Goal: Information Seeking & Learning: Learn about a topic

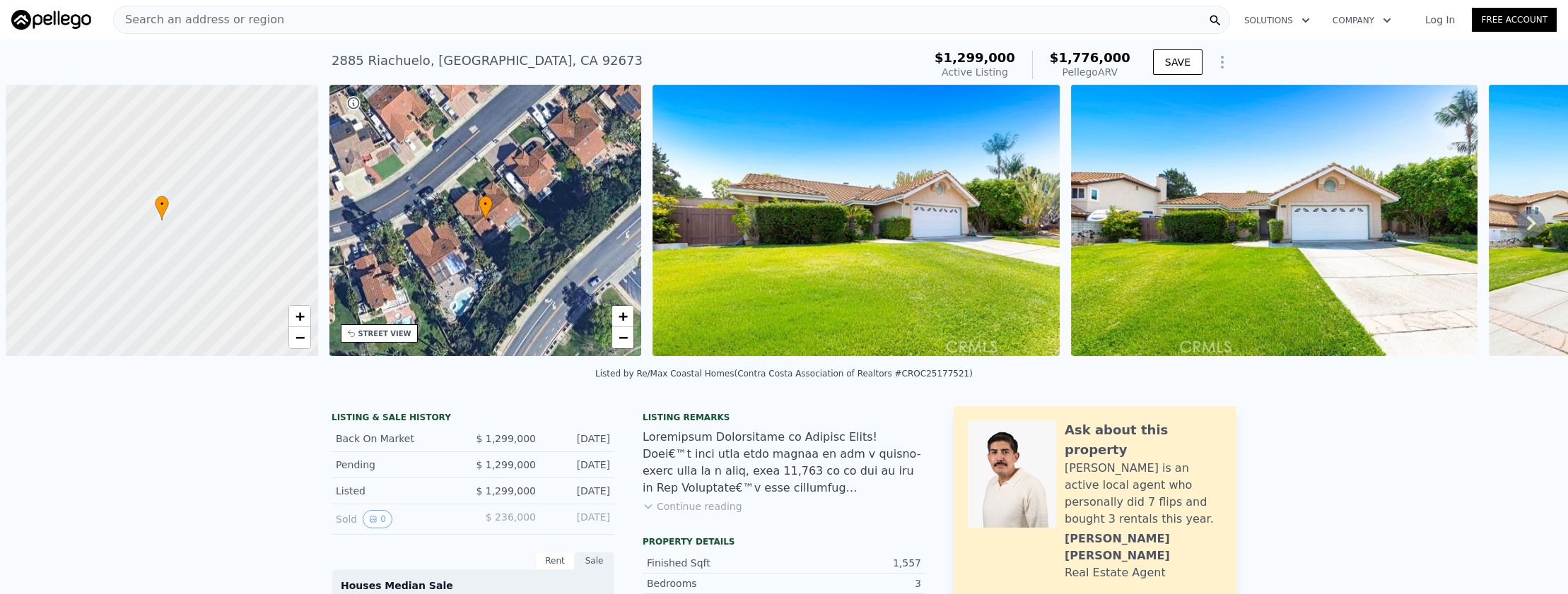
click at [477, 12] on div "Search an address or region" at bounding box center [671, 20] width 1118 height 28
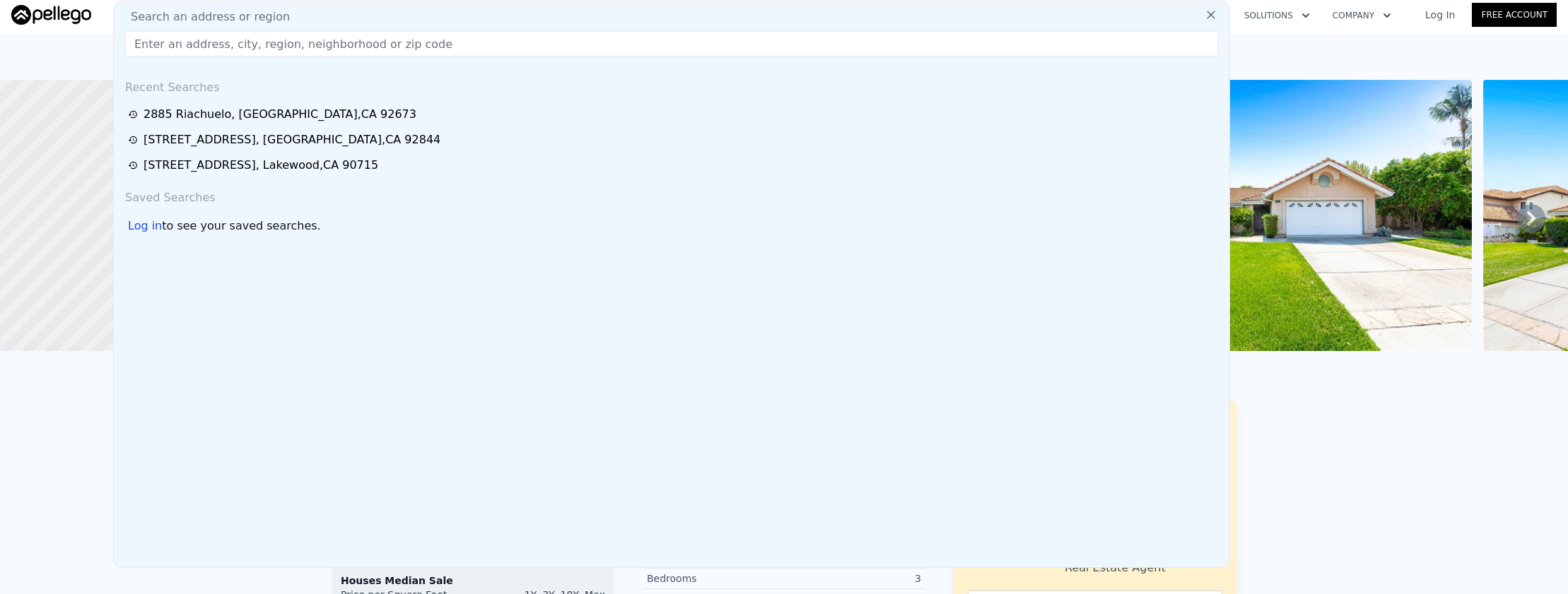
click at [480, 45] on input "text" at bounding box center [671, 44] width 1093 height 26
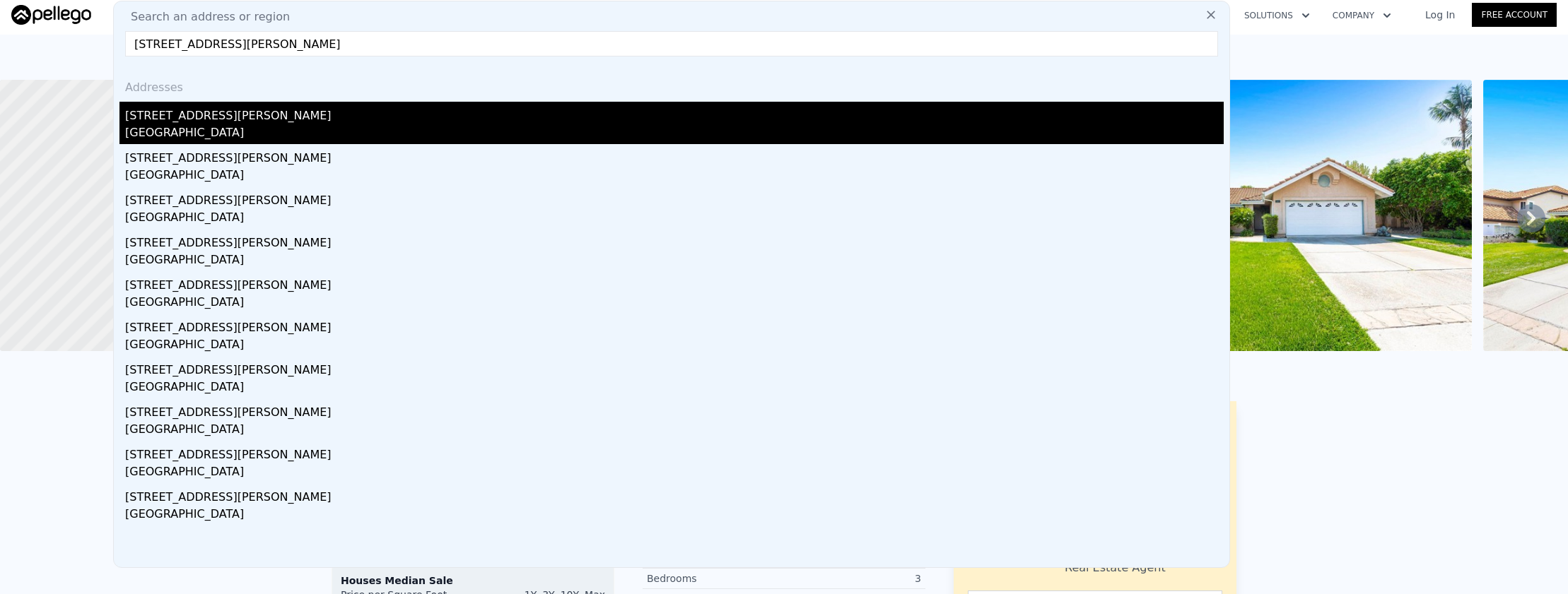
type input "[STREET_ADDRESS][PERSON_NAME]"
click at [465, 125] on div "[GEOGRAPHIC_DATA]" at bounding box center [674, 134] width 1099 height 20
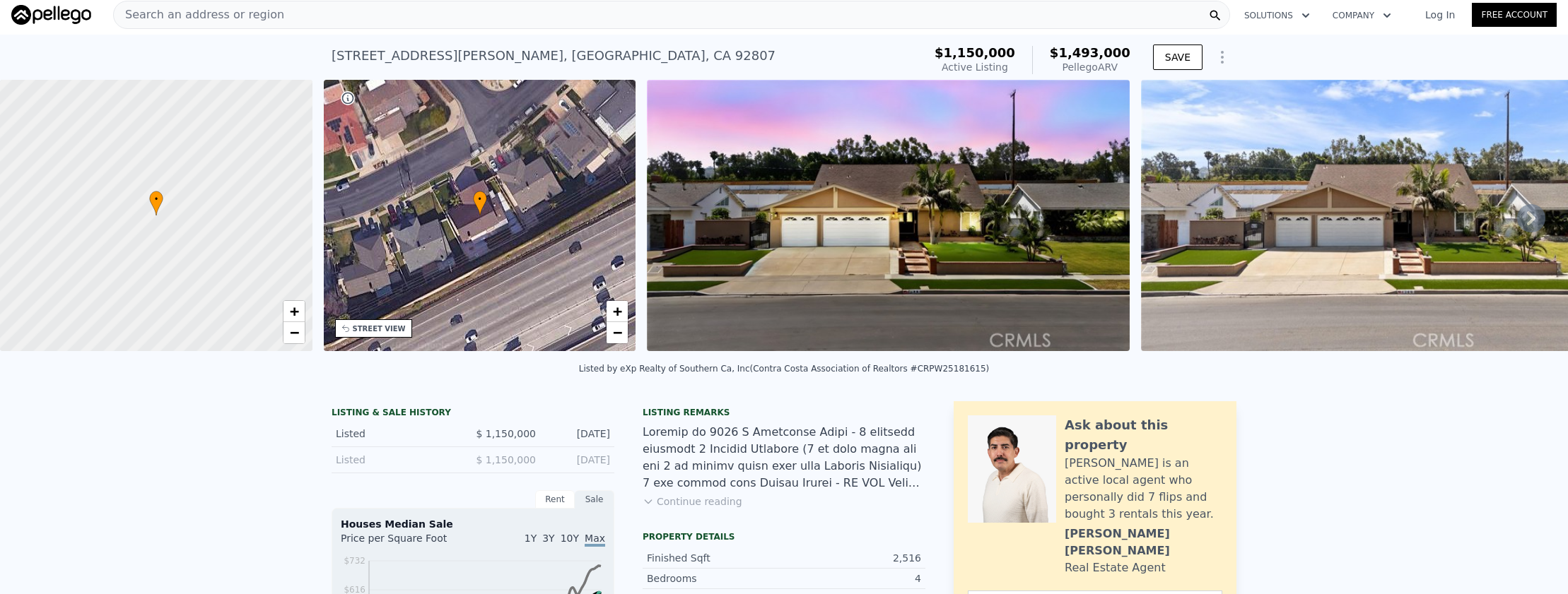
click at [475, 15] on div "Search an address or region" at bounding box center [671, 15] width 1118 height 28
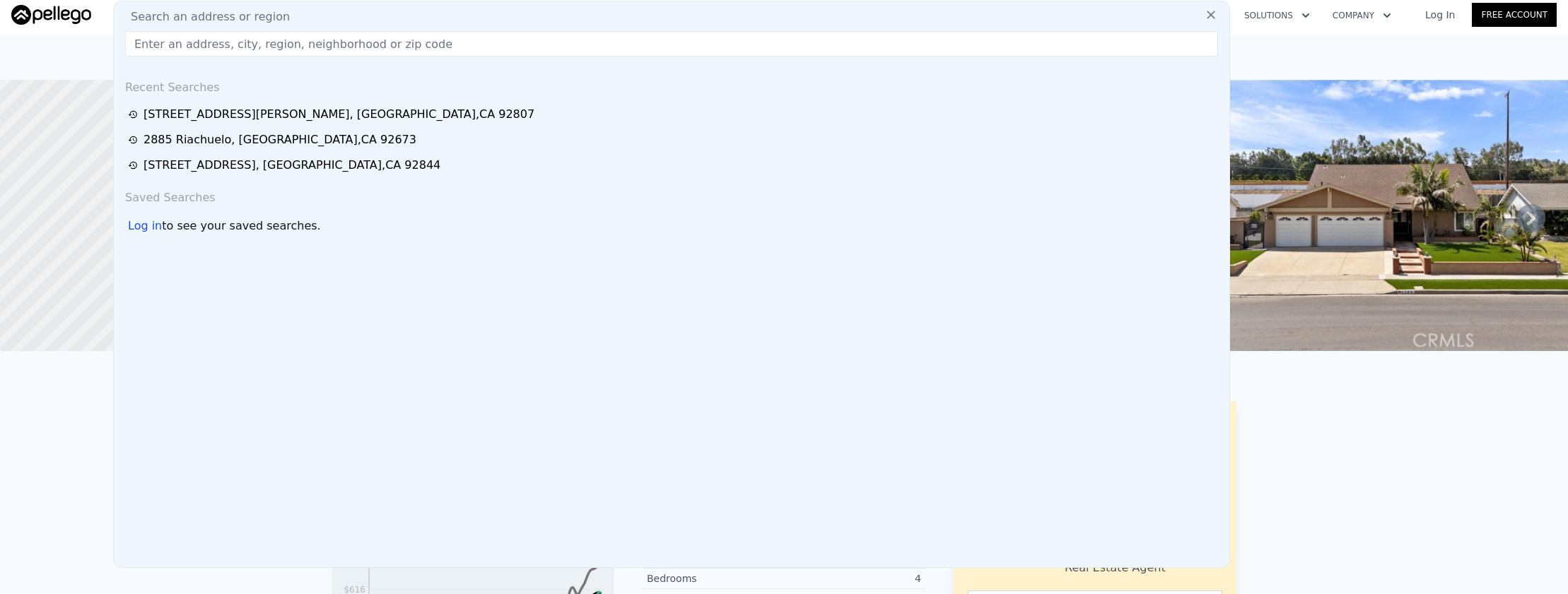
click at [488, 43] on input "text" at bounding box center [671, 44] width 1093 height 26
paste input "[STREET_ADDRESS][PERSON_NAME]"
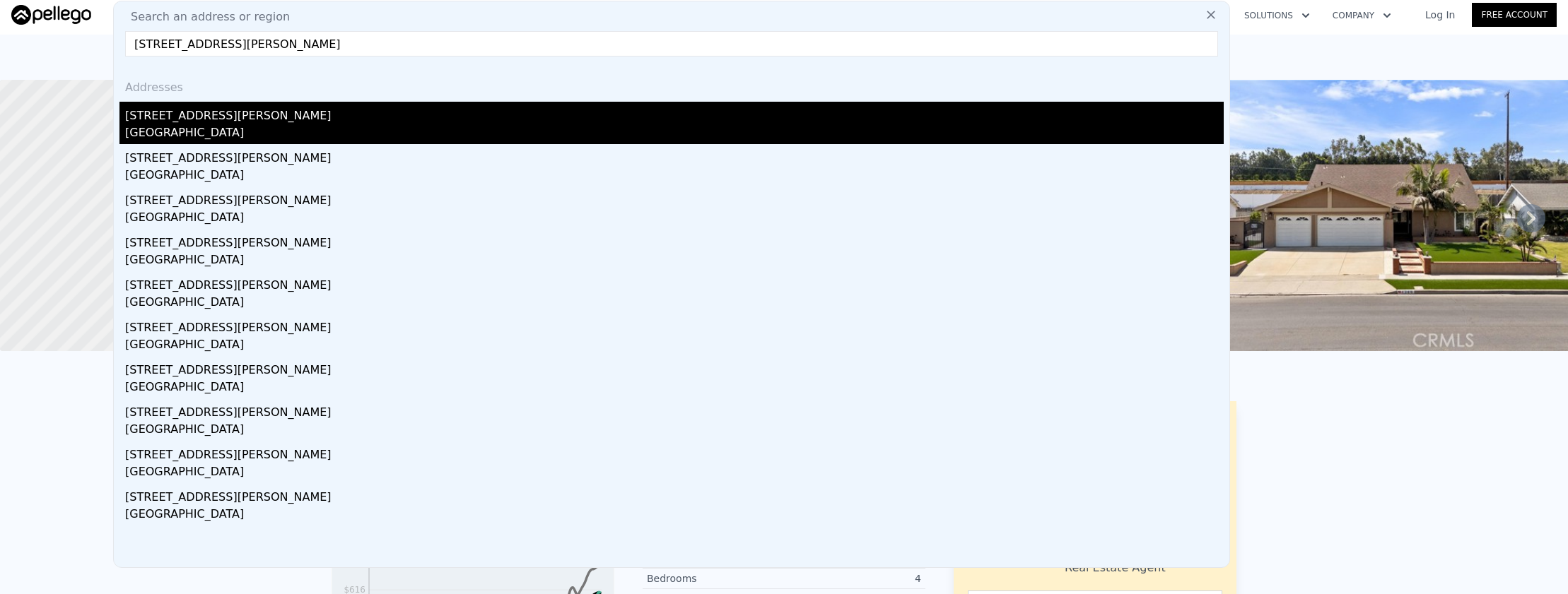
type input "[STREET_ADDRESS][PERSON_NAME]"
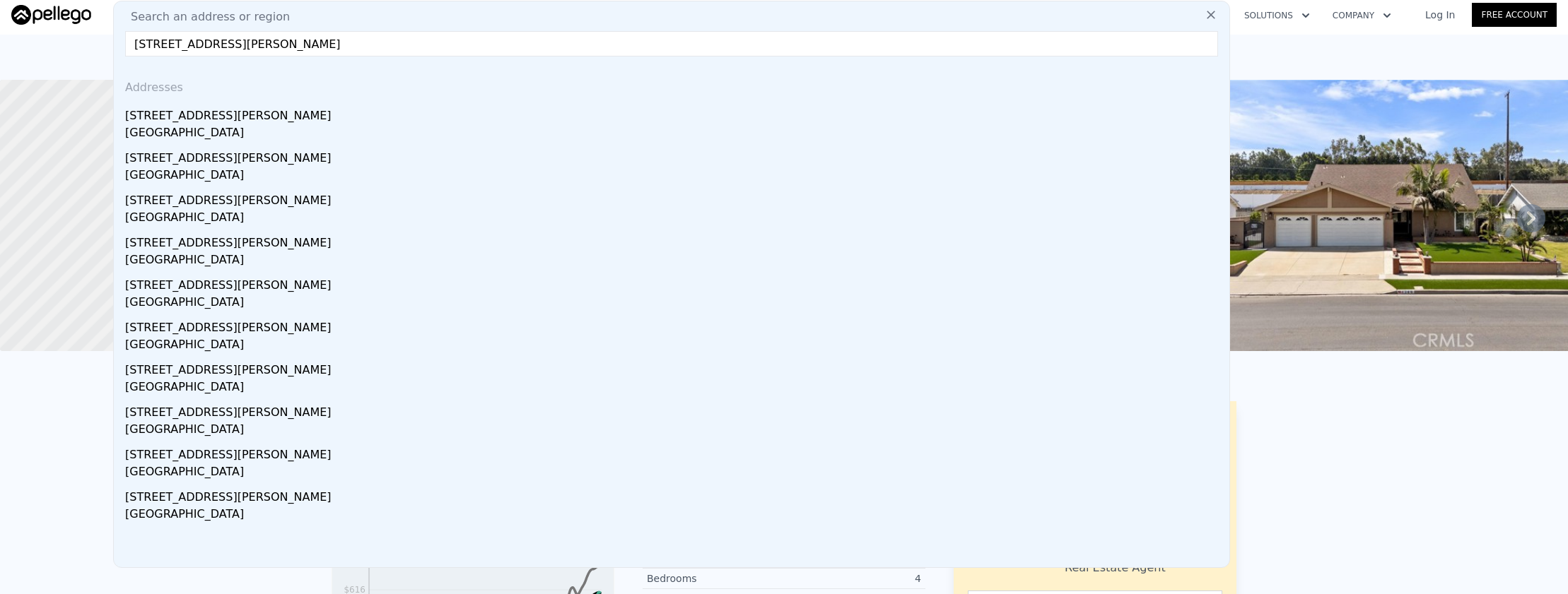
drag, startPoint x: 452, startPoint y: 114, endPoint x: 463, endPoint y: 106, distance: 13.6
click at [452, 114] on div "[STREET_ADDRESS][PERSON_NAME]" at bounding box center [674, 113] width 1099 height 22
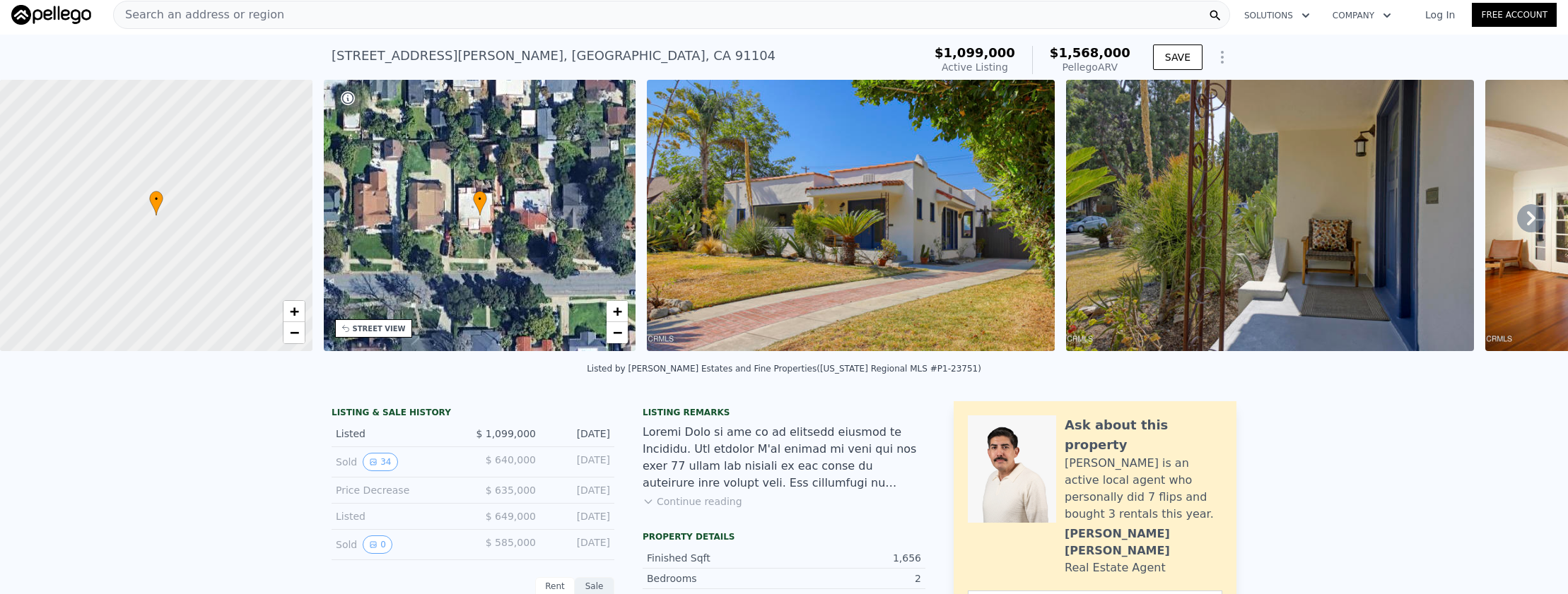
click at [712, 508] on button "Continue reading" at bounding box center [693, 502] width 99 height 15
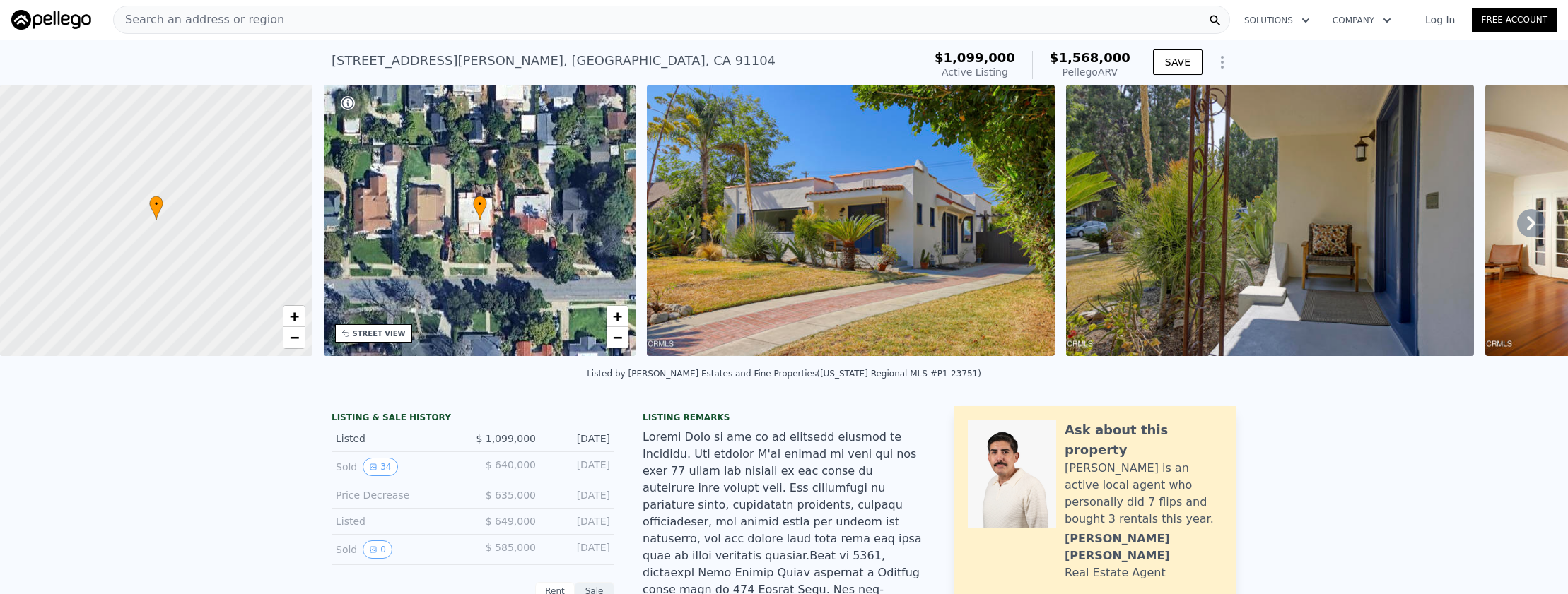
click at [492, 33] on div "Search an address or region" at bounding box center [671, 20] width 1118 height 28
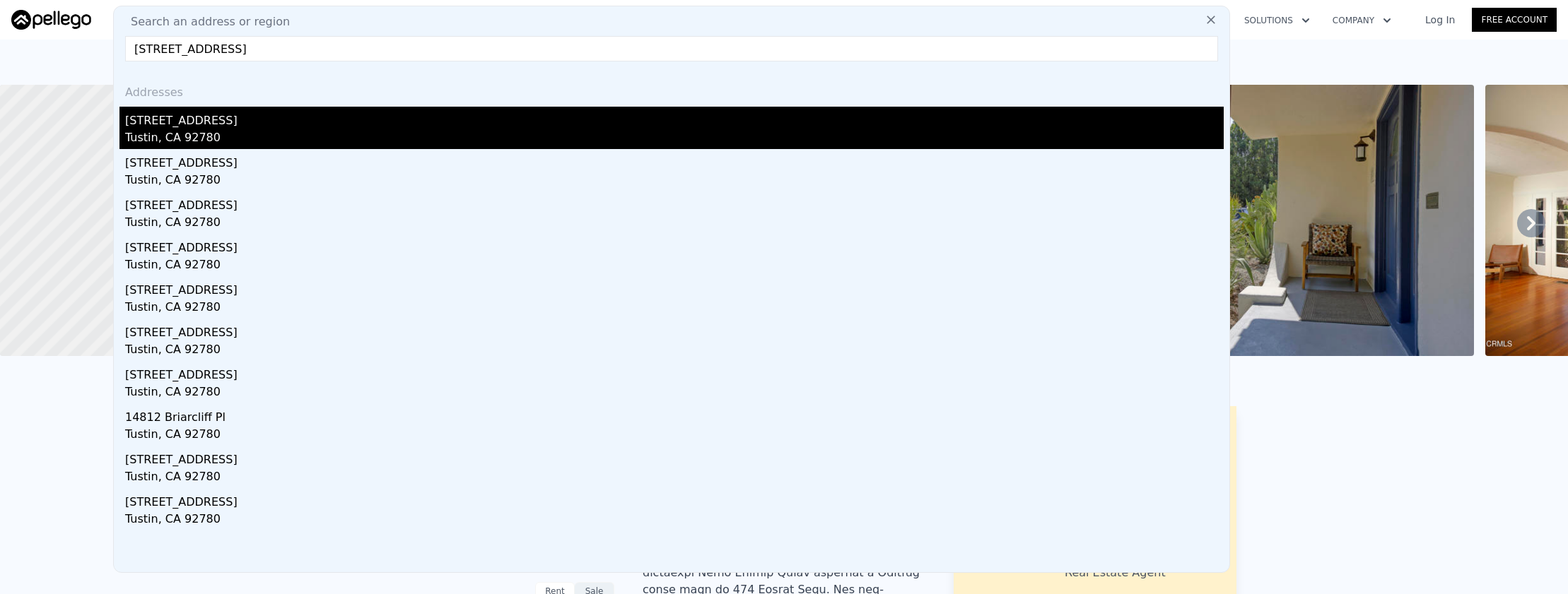
type input "[STREET_ADDRESS]"
click at [486, 126] on div "[STREET_ADDRESS]" at bounding box center [674, 118] width 1099 height 22
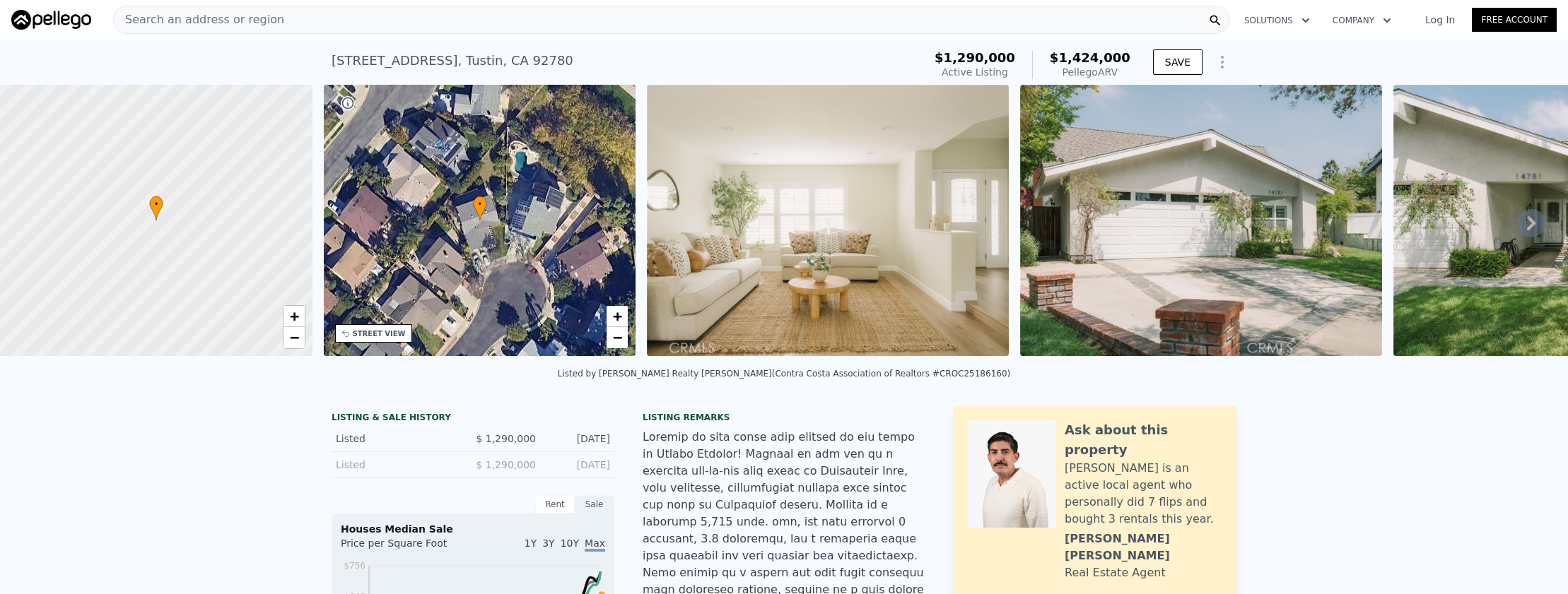
click at [510, 33] on div "Search an address or region" at bounding box center [671, 20] width 1118 height 28
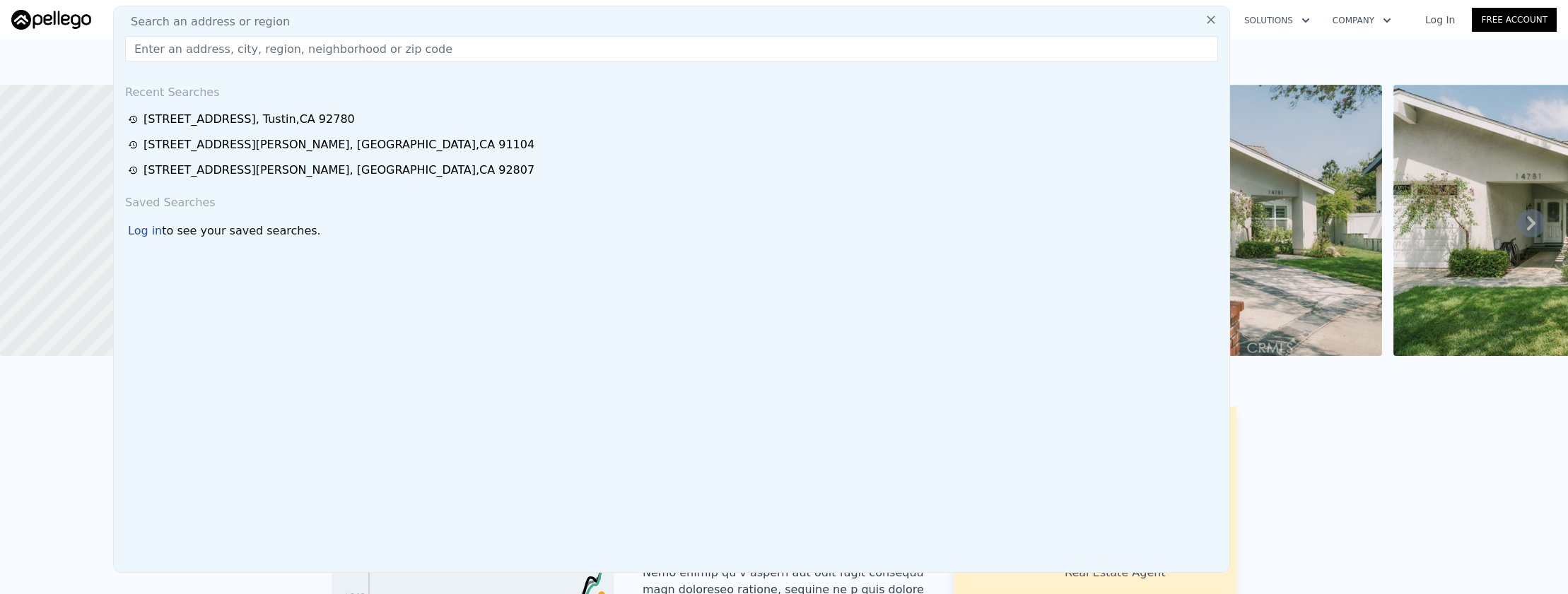
click at [522, 45] on input "text" at bounding box center [671, 49] width 1093 height 26
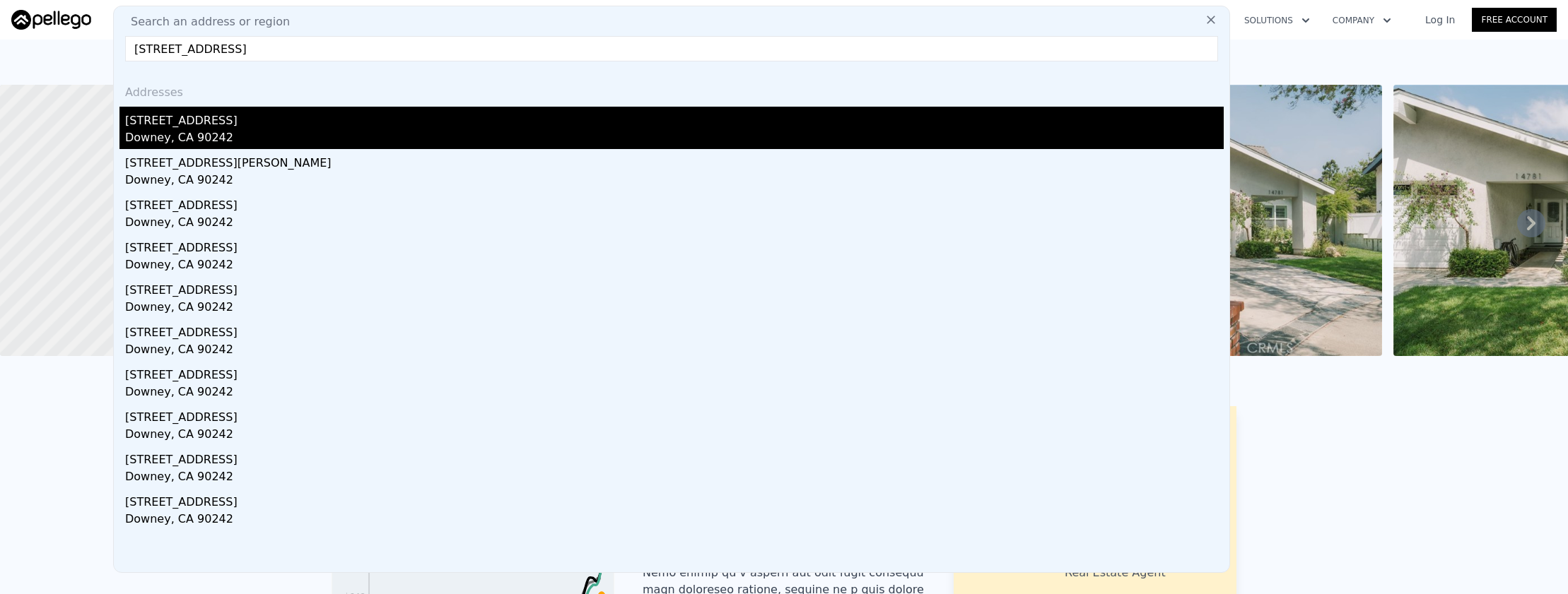
type input "[STREET_ADDRESS]"
click at [563, 123] on div "[STREET_ADDRESS]" at bounding box center [674, 118] width 1099 height 22
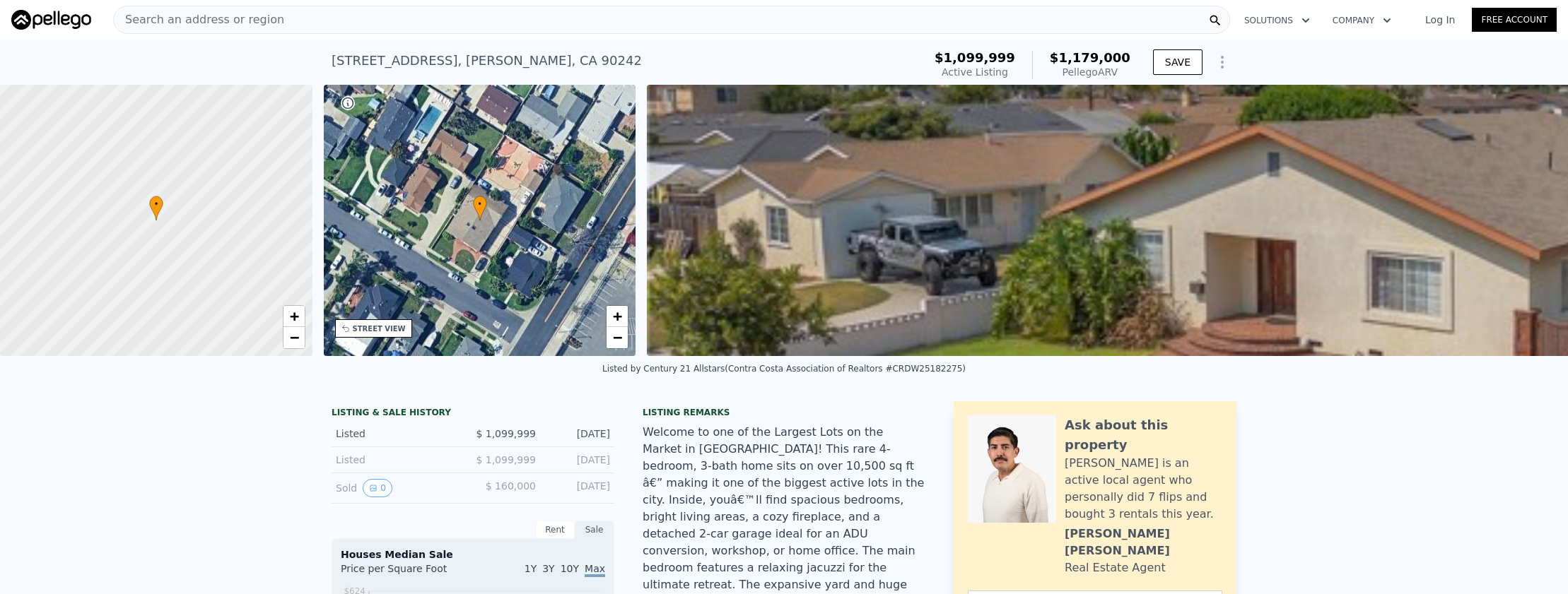
click at [470, 27] on div "Search an address or region" at bounding box center [671, 20] width 1118 height 28
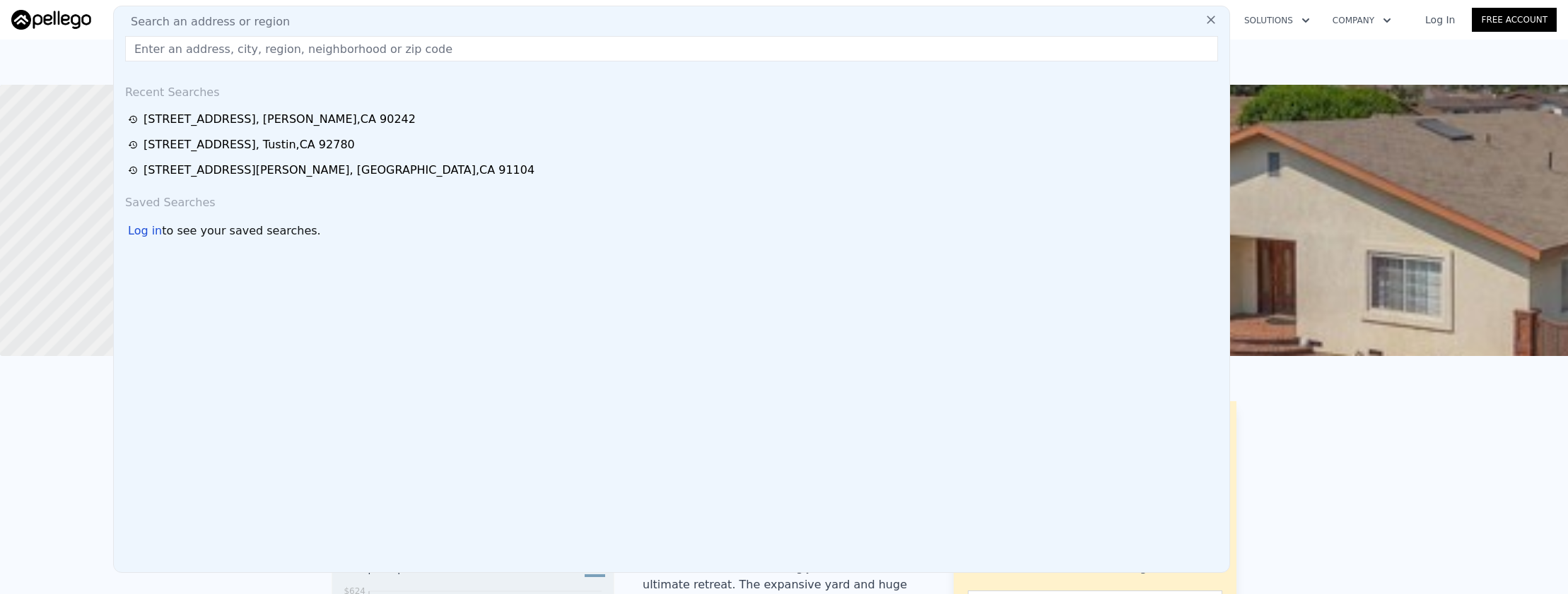
click at [480, 47] on input "text" at bounding box center [671, 49] width 1093 height 26
paste input "[STREET_ADDRESS]"
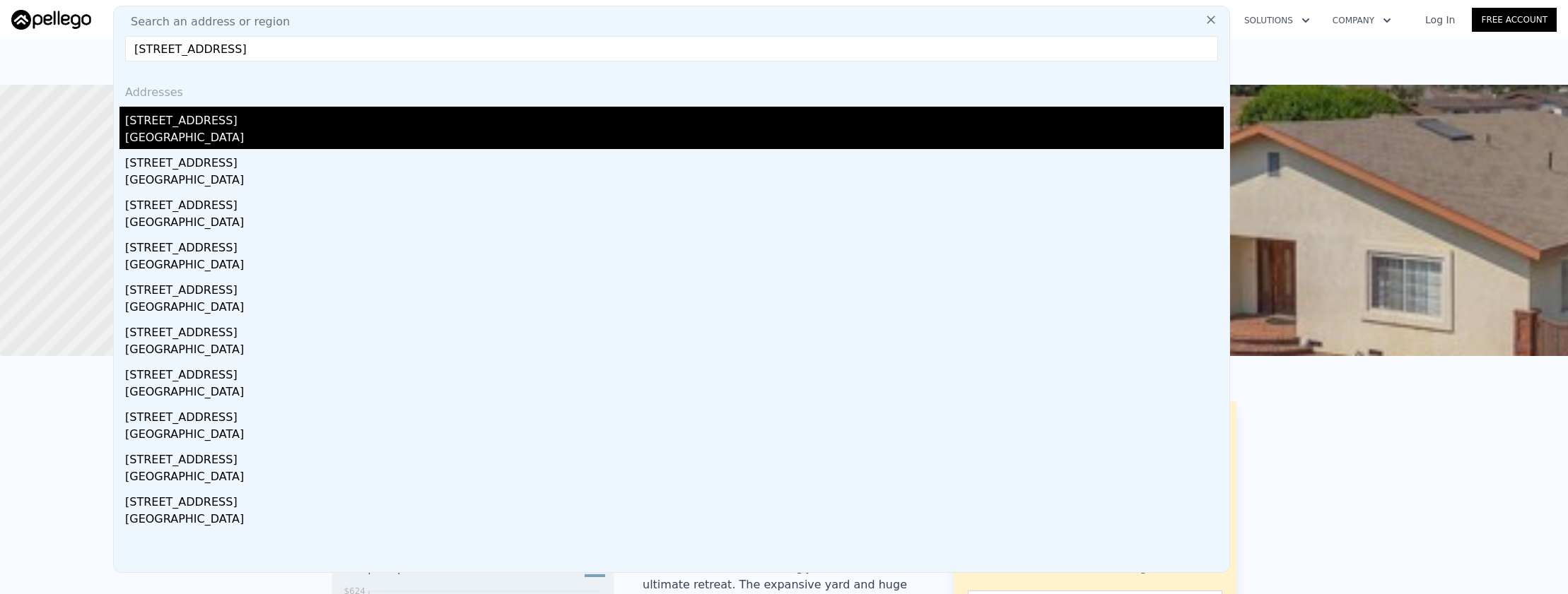
type input "[STREET_ADDRESS]"
click at [485, 116] on div "[STREET_ADDRESS]" at bounding box center [674, 118] width 1099 height 22
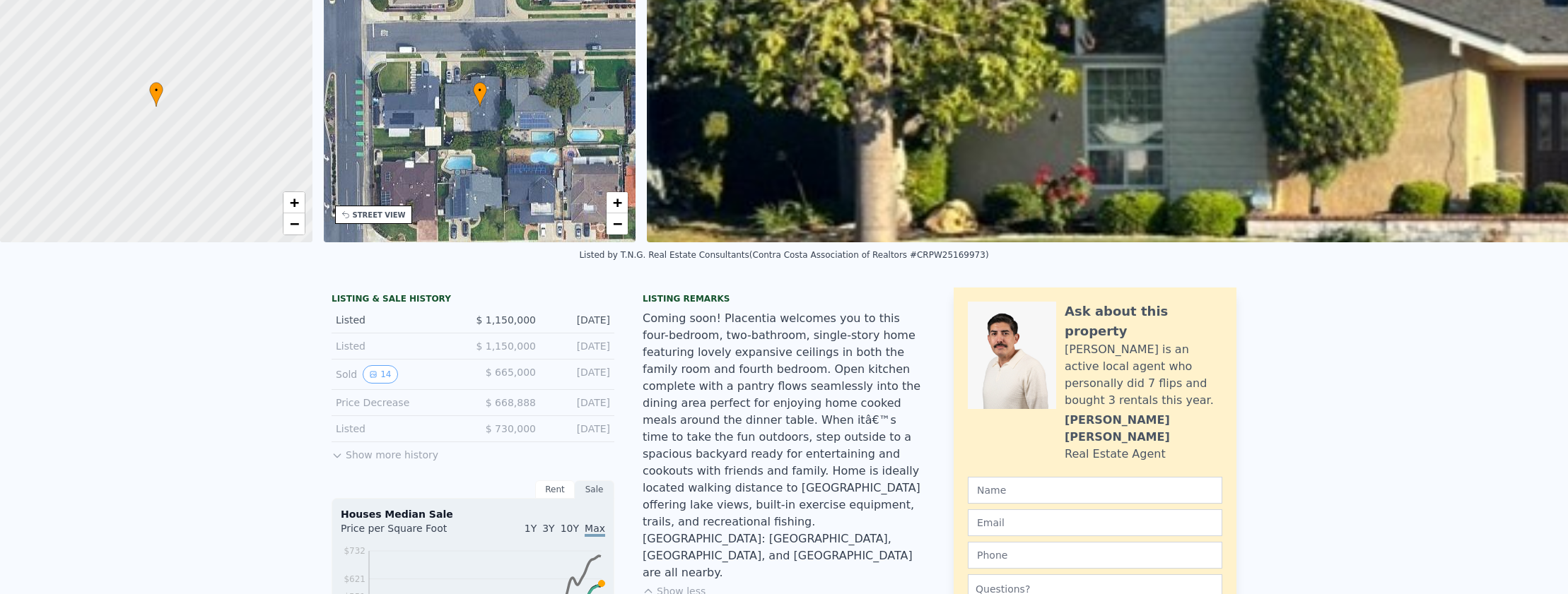
scroll to position [5, 0]
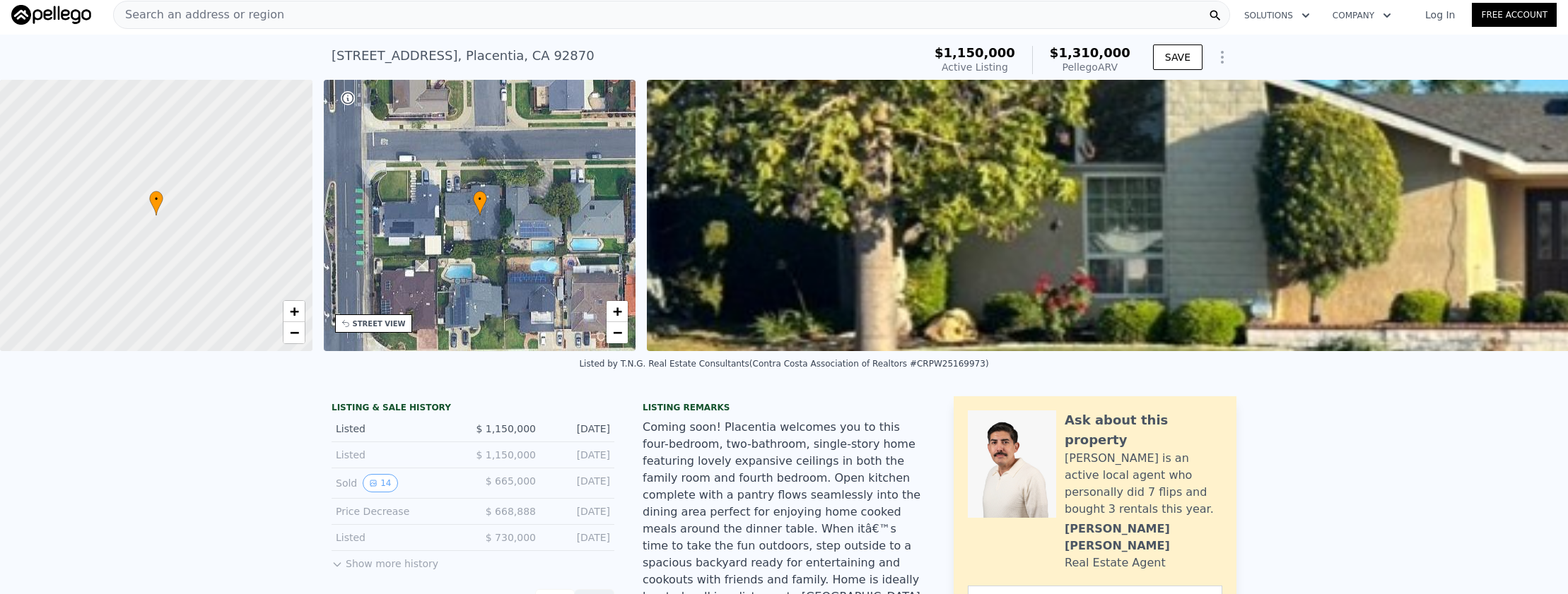
click at [638, 18] on div "Search an address or region" at bounding box center [671, 15] width 1118 height 28
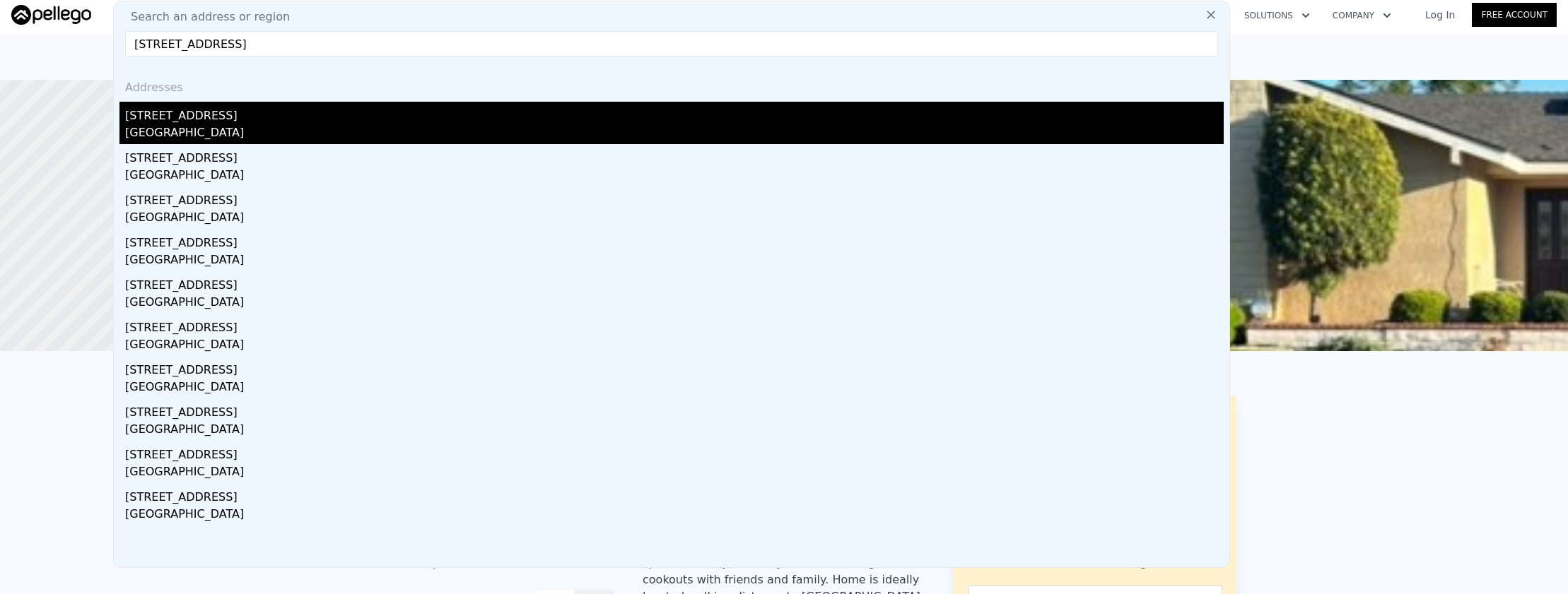
type input "[STREET_ADDRESS]"
click at [697, 123] on div "[STREET_ADDRESS]" at bounding box center [674, 113] width 1099 height 22
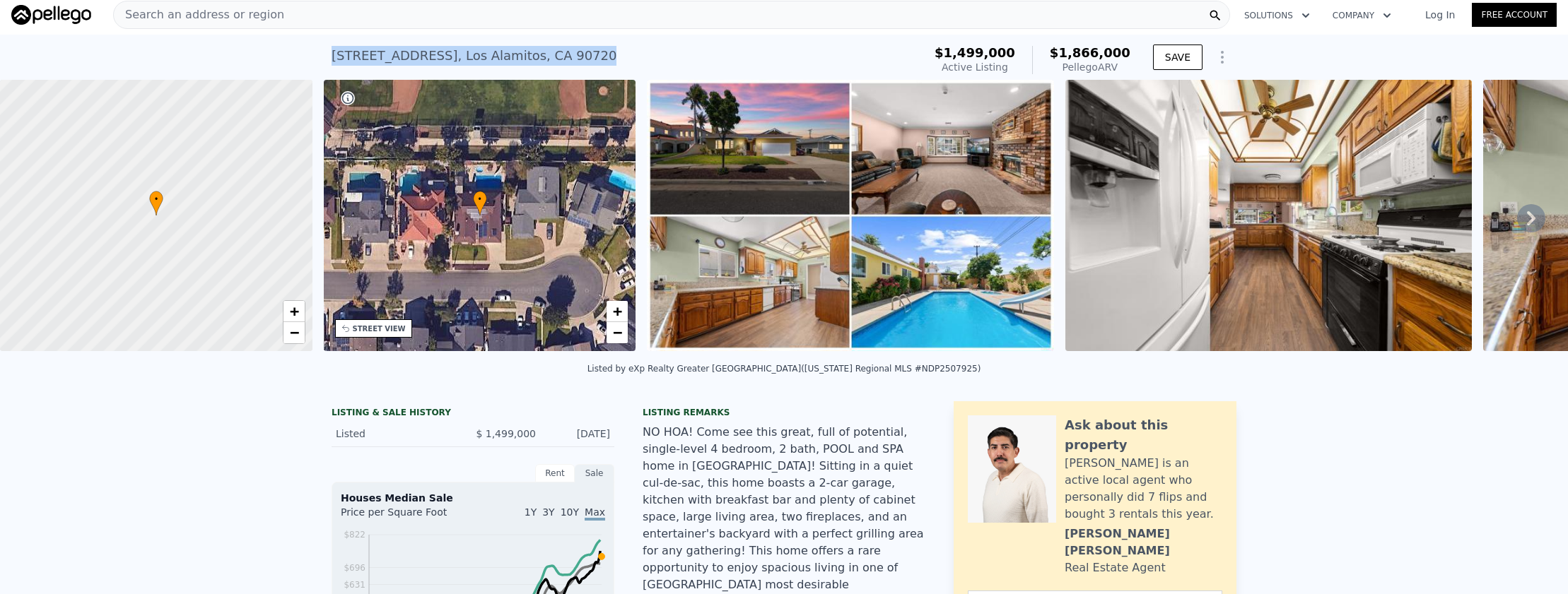
drag, startPoint x: 667, startPoint y: 55, endPoint x: 334, endPoint y: 56, distance: 333.0
click at [318, 59] on div "[STREET_ADDRESS] Active at $1.499m (~ARV $1.866m ) $1,499,000 Active Listing $1…" at bounding box center [784, 56] width 1568 height 45
copy div "[STREET_ADDRESS]"
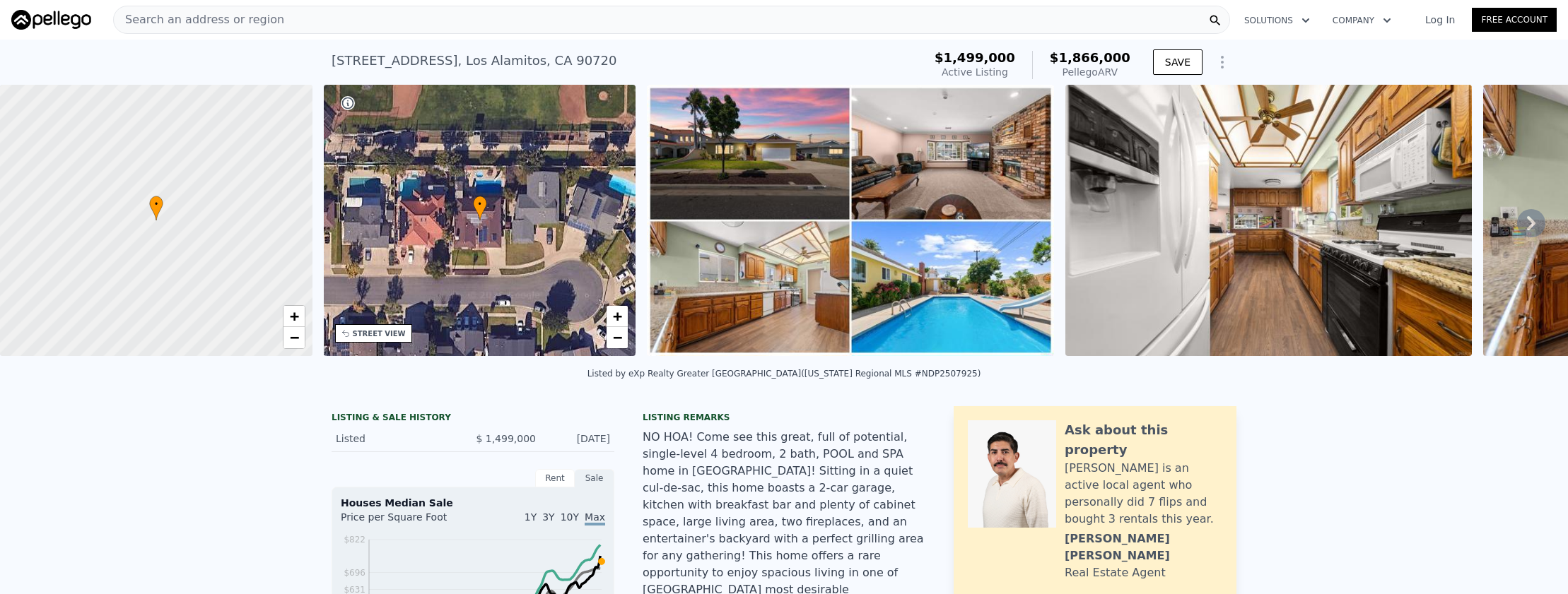
click at [304, 17] on div "Search an address or region" at bounding box center [671, 20] width 1118 height 28
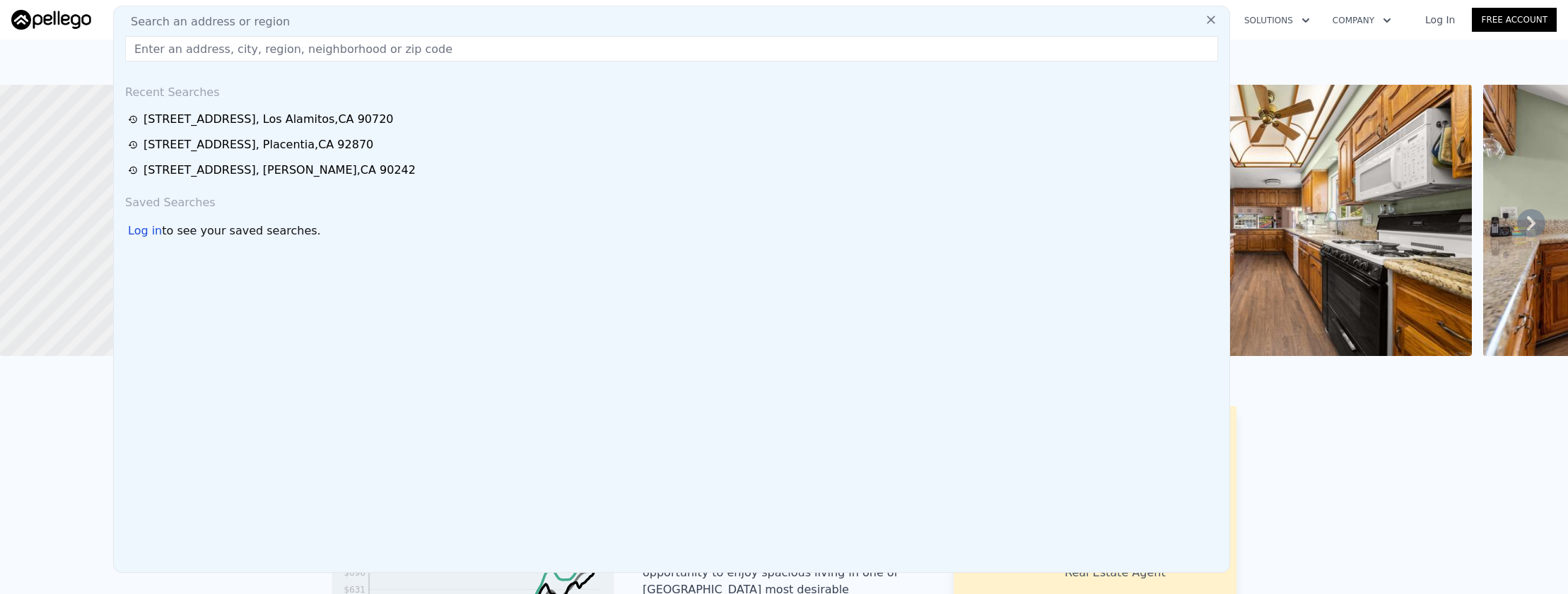
click at [302, 33] on div "Search an address or region Recent Searches [STREET_ADDRESS][GEOGRAPHIC_DATA][S…" at bounding box center [671, 289] width 1118 height 567
click at [302, 36] on input "text" at bounding box center [671, 49] width 1093 height 26
click at [307, 58] on input "text" at bounding box center [671, 49] width 1093 height 26
paste input "[STREET_ADDRESS][PERSON_NAME]"
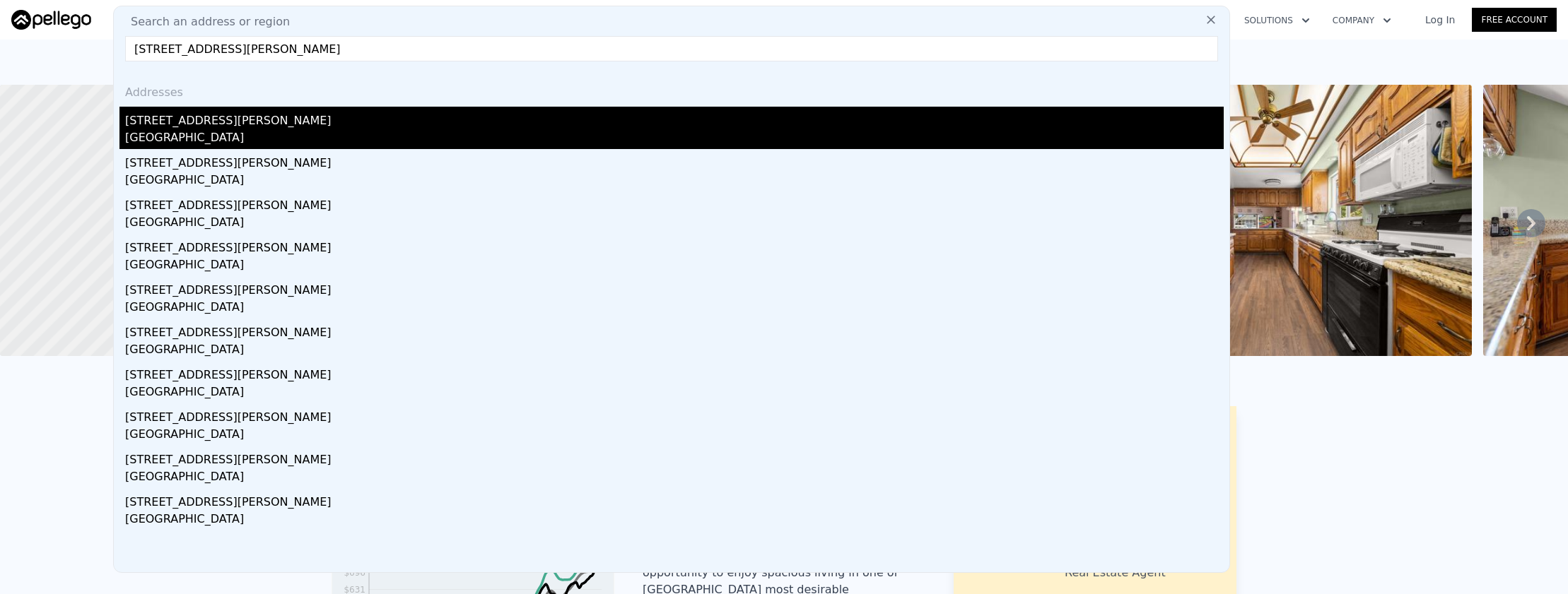
type input "[STREET_ADDRESS][PERSON_NAME]"
click at [298, 122] on div "[STREET_ADDRESS][PERSON_NAME]" at bounding box center [674, 118] width 1099 height 22
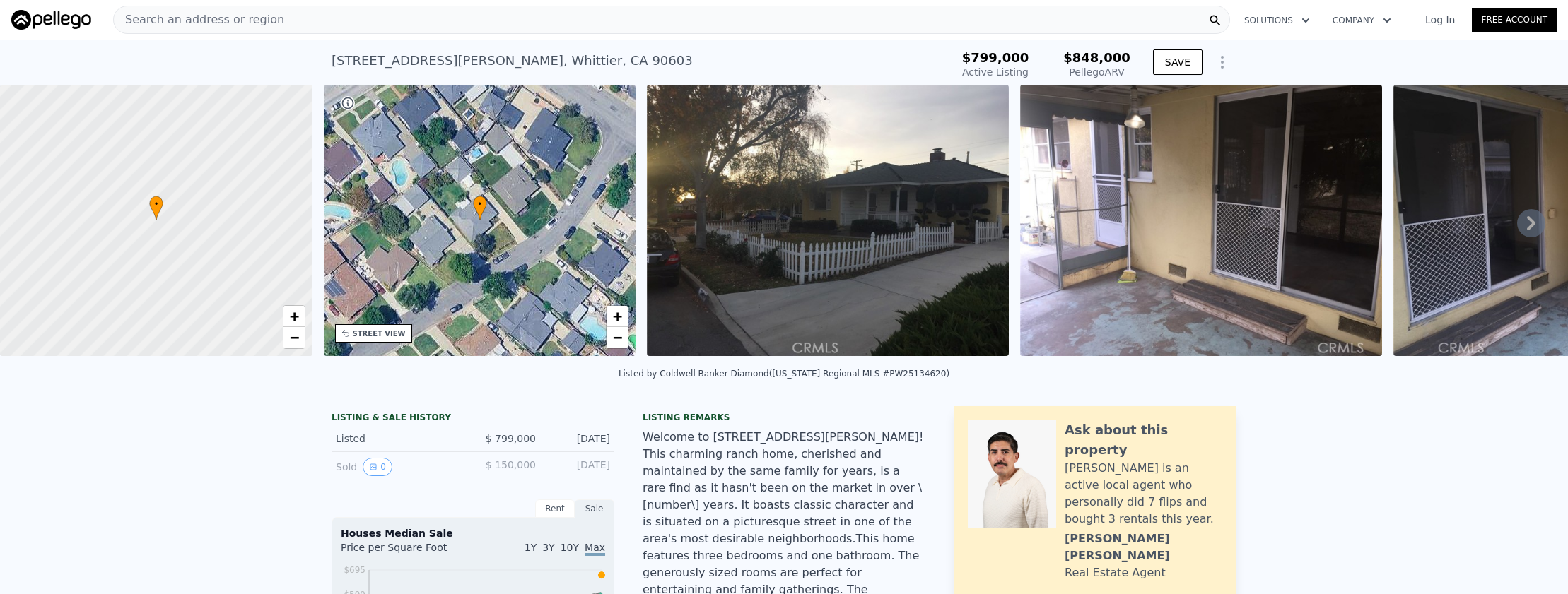
click at [363, 24] on div "Search an address or region" at bounding box center [671, 20] width 1118 height 28
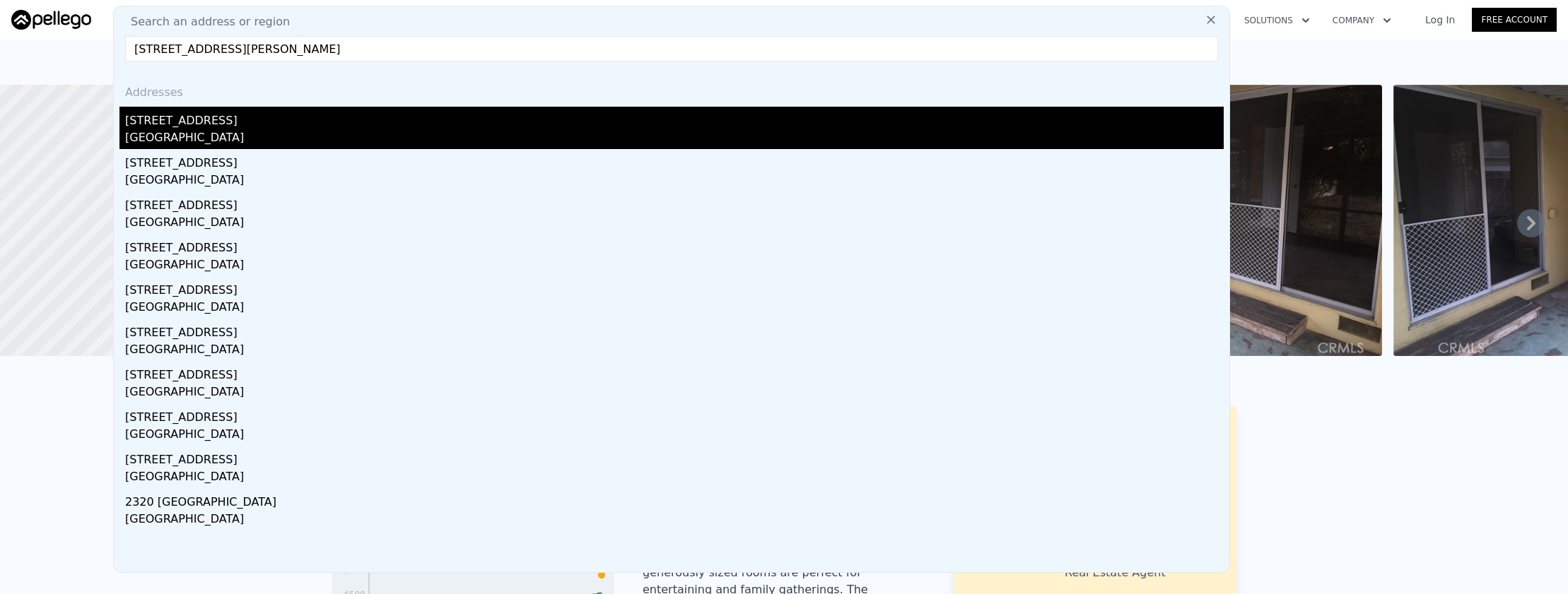
type input "[STREET_ADDRESS][PERSON_NAME]"
click at [396, 142] on div "[GEOGRAPHIC_DATA]" at bounding box center [674, 139] width 1099 height 20
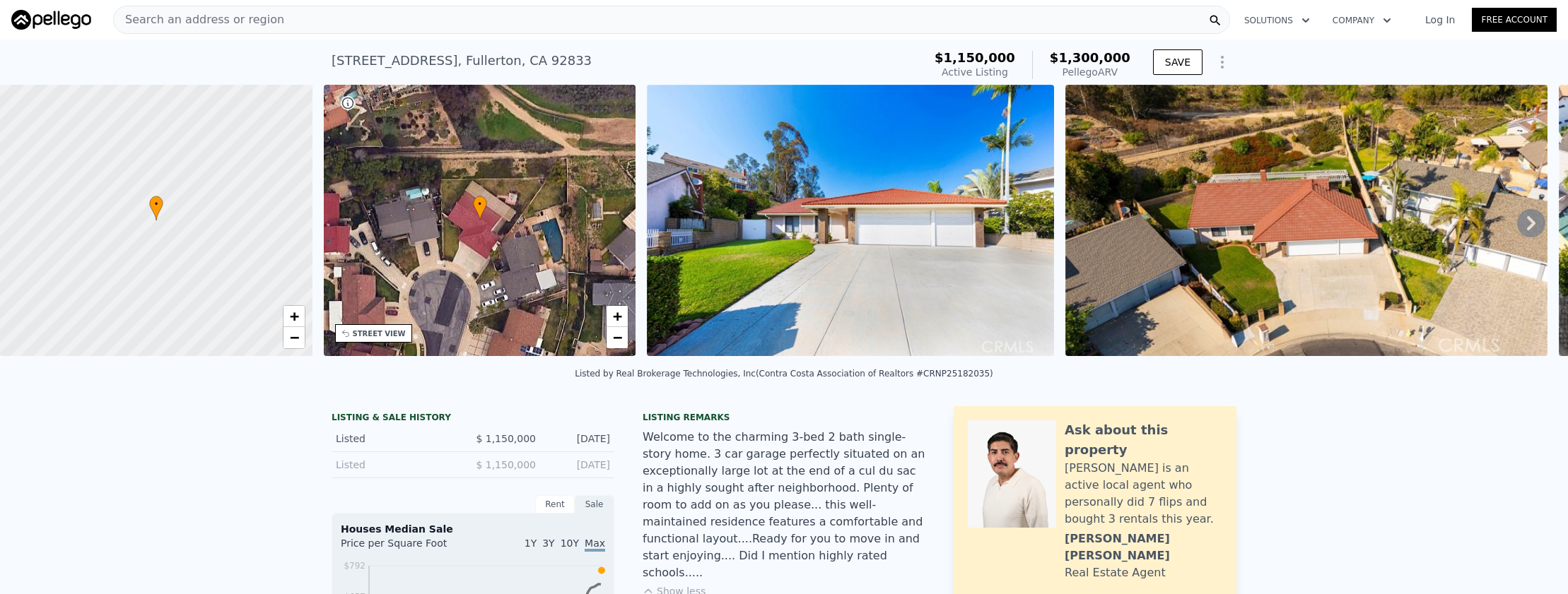
click at [361, 23] on div "Search an address or region" at bounding box center [671, 20] width 1118 height 28
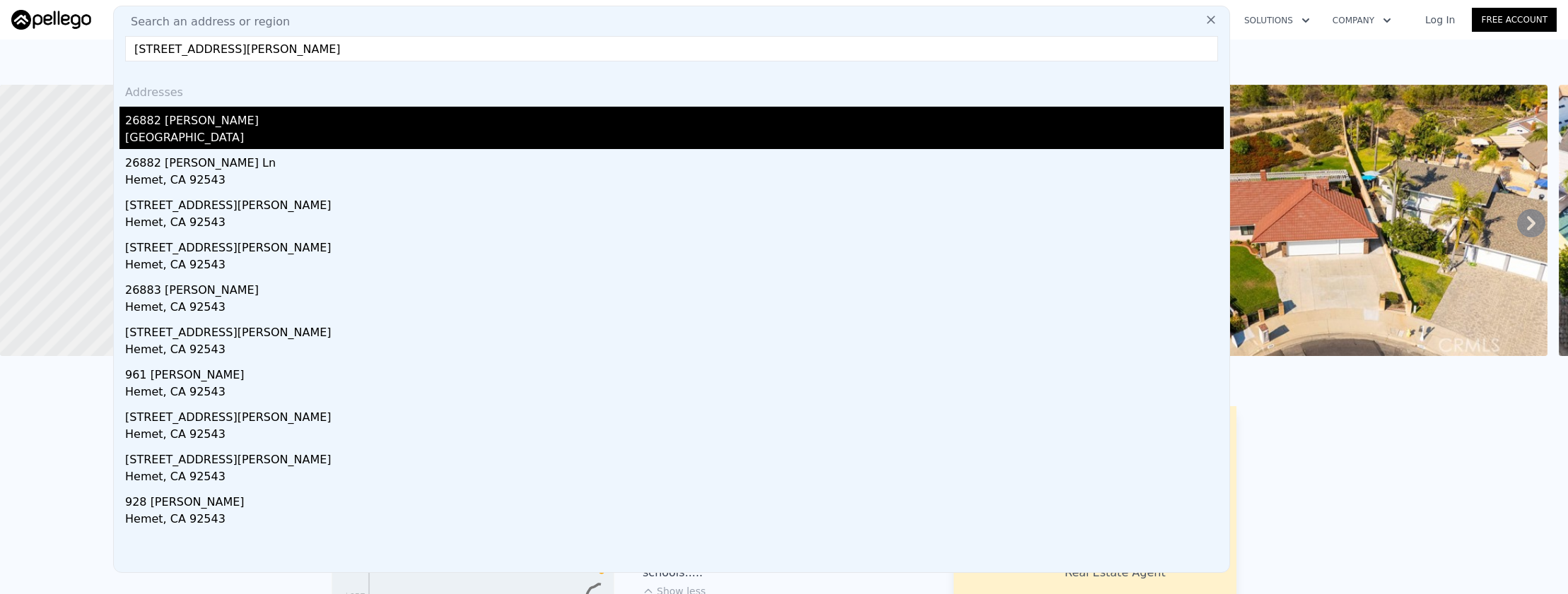
type input "[STREET_ADDRESS][PERSON_NAME]"
click at [323, 111] on div "26882 [PERSON_NAME]" at bounding box center [674, 118] width 1099 height 22
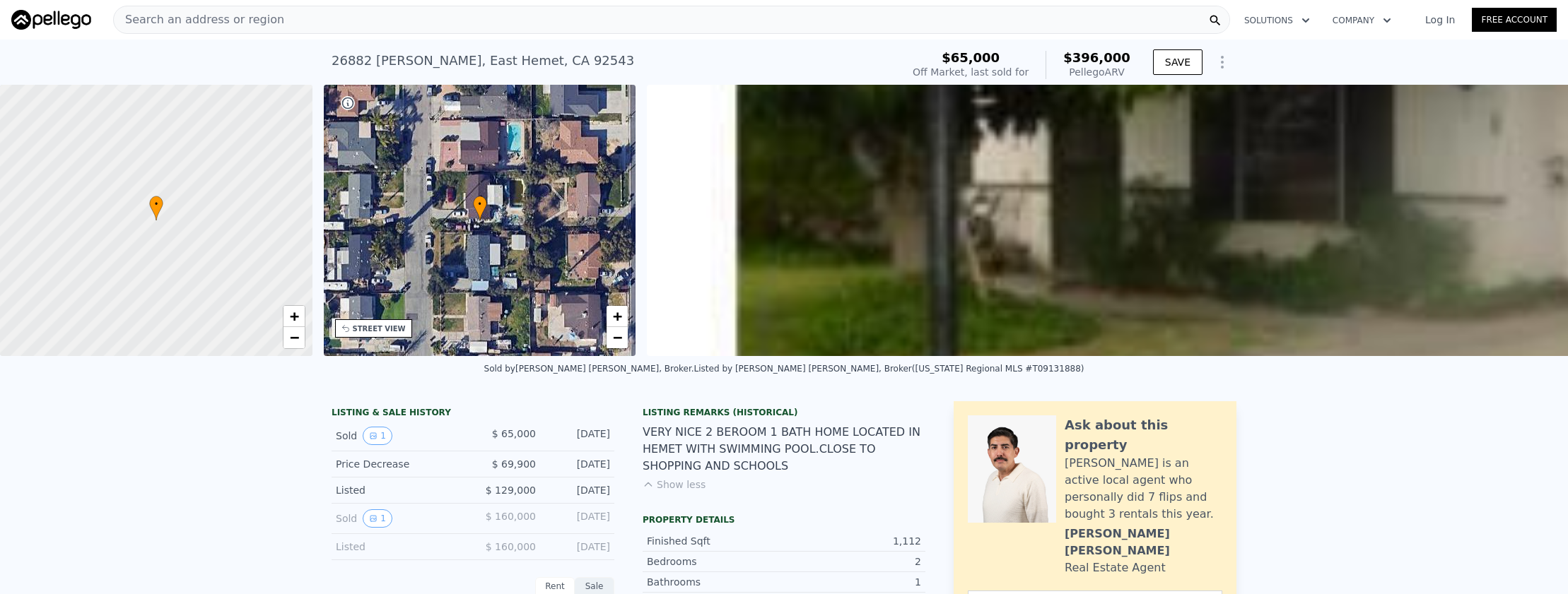
click at [515, 27] on div "Search an address or region" at bounding box center [671, 20] width 1118 height 28
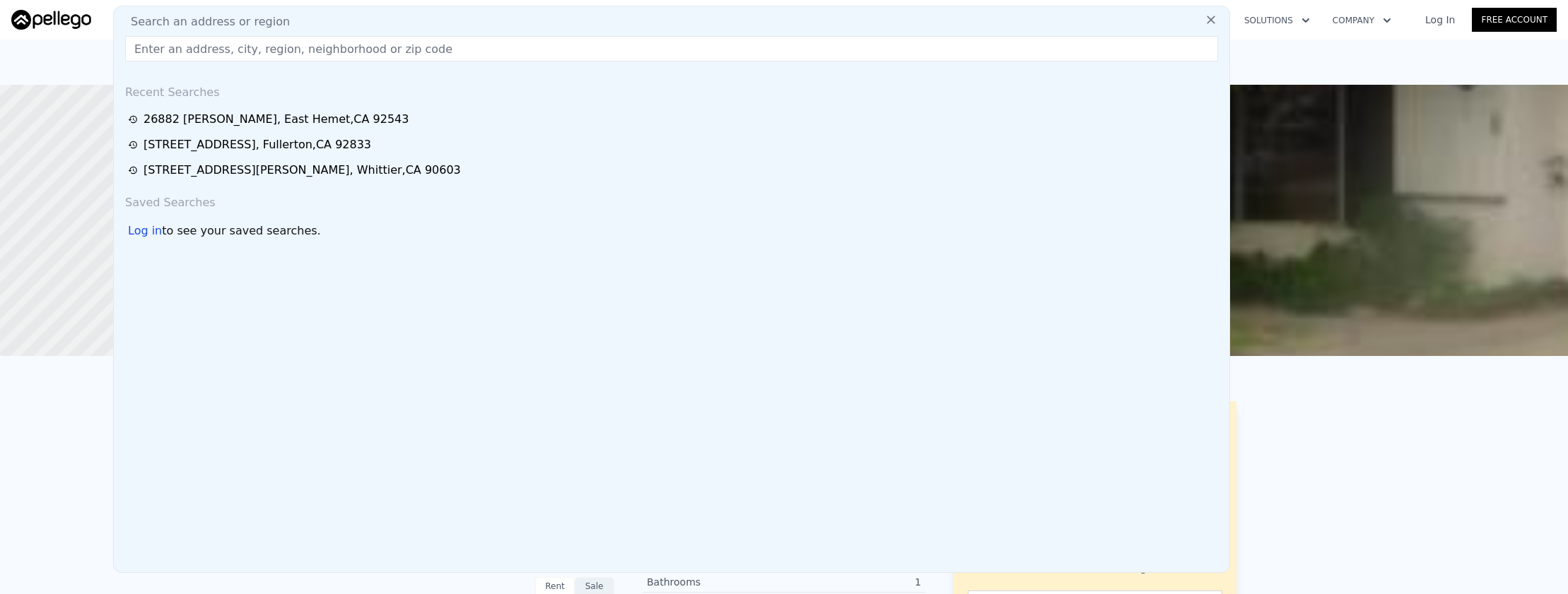
click at [515, 50] on input "text" at bounding box center [671, 49] width 1093 height 26
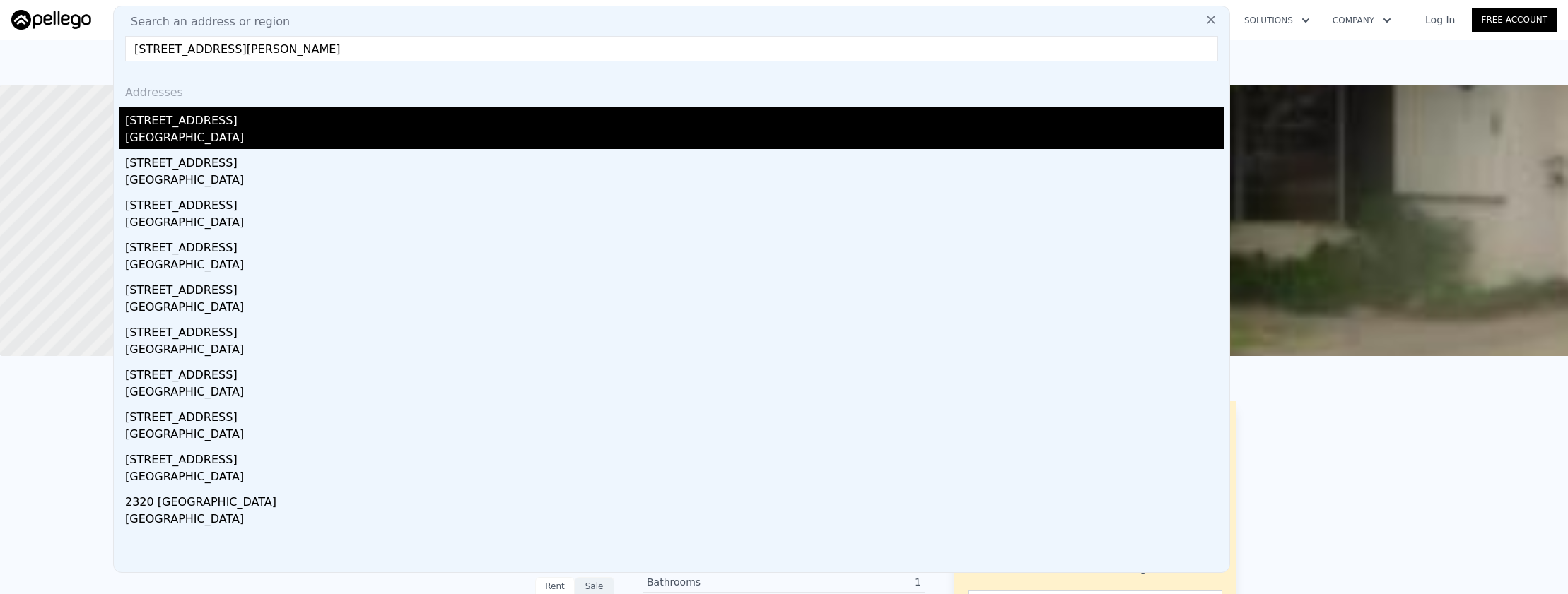
type input "[STREET_ADDRESS][PERSON_NAME]"
click at [518, 108] on div "[STREET_ADDRESS]" at bounding box center [674, 118] width 1099 height 22
type input "4"
type input "1479"
type input "2069"
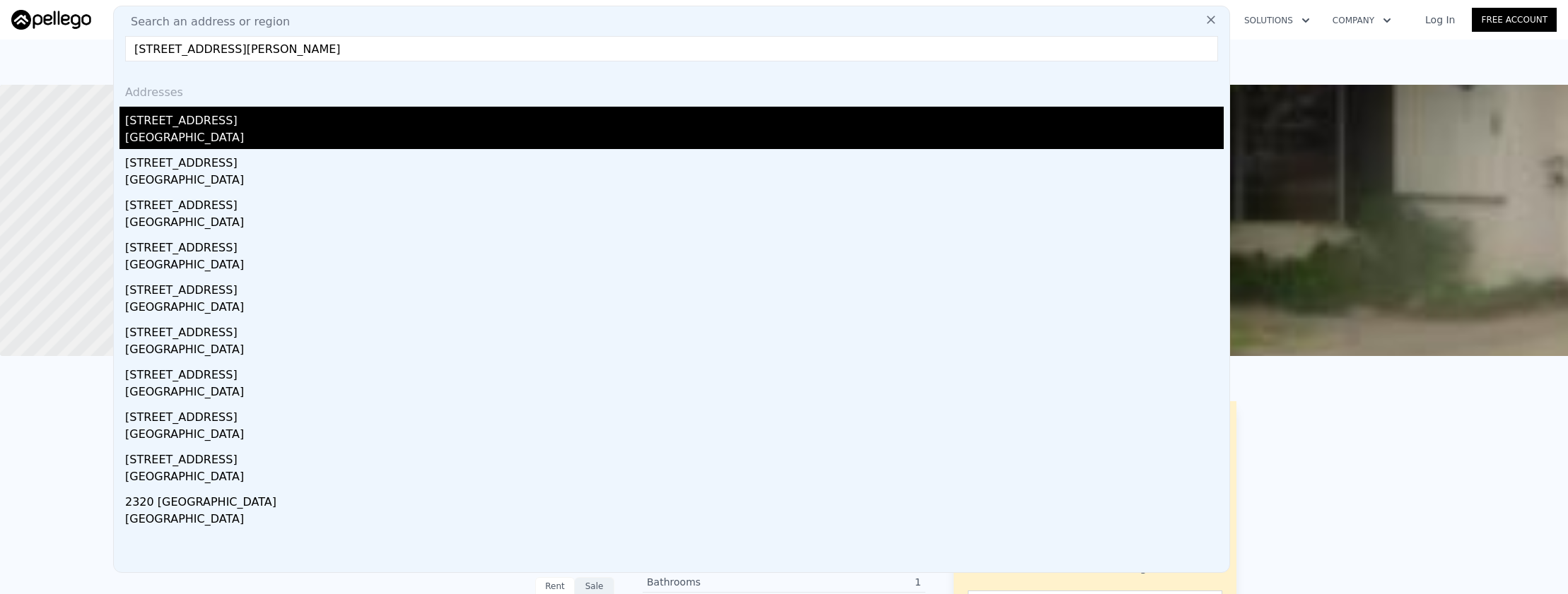
type input "8282"
type input "21672"
type input "$ 1,300,000"
type input "7"
type input "-$ 12,558"
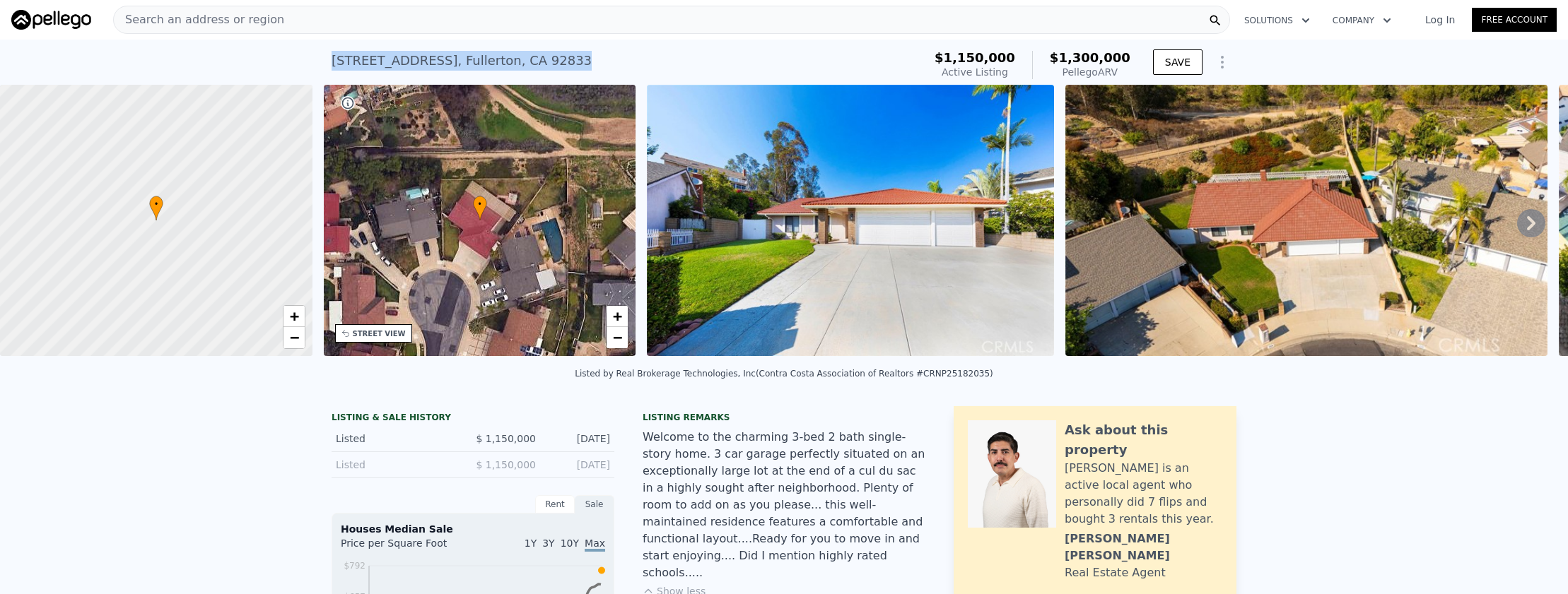
drag, startPoint x: 573, startPoint y: 59, endPoint x: 324, endPoint y: 60, distance: 249.0
click at [324, 60] on div "[STREET_ADDRESS] Active at $1.150m (~ARV $1.300m ) $1,150,000 Active Listing $1…" at bounding box center [784, 62] width 1568 height 45
copy div "[STREET_ADDRESS][PERSON_NAME]"
